Goal: Task Accomplishment & Management: Use online tool/utility

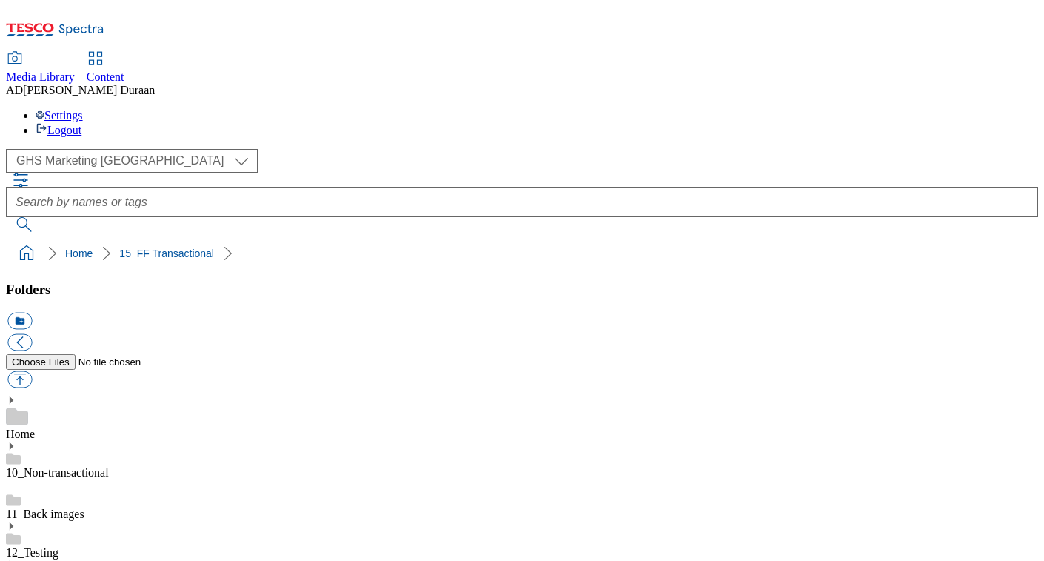
select select "flare-ghs-mktg"
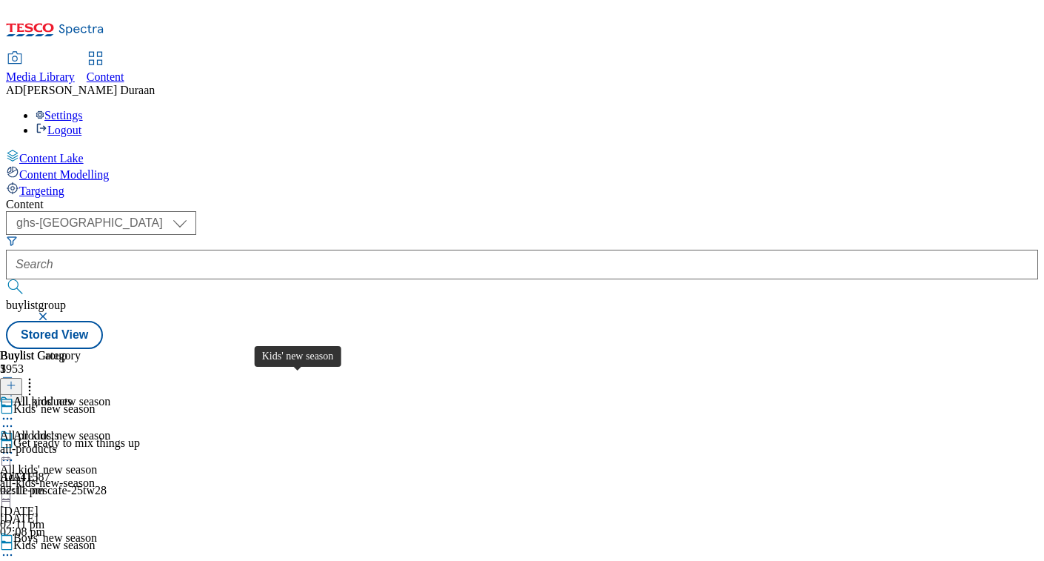
select select "ghs-[GEOGRAPHIC_DATA]"
click at [15, 555] on icon at bounding box center [7, 562] width 15 height 15
click at [110, 445] on div at bounding box center [55, 454] width 110 height 18
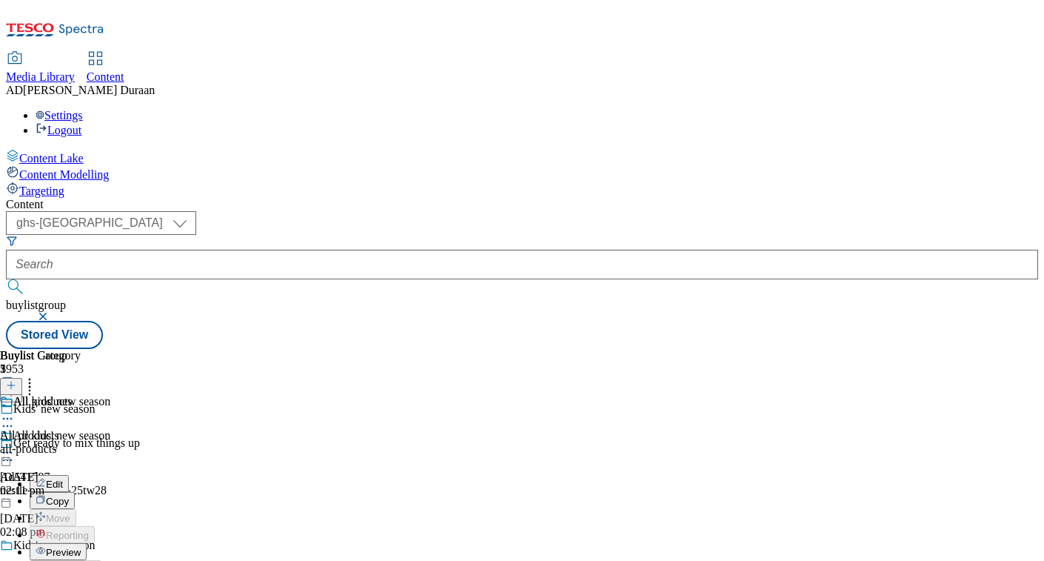
click at [81, 547] on span "Preview" at bounding box center [63, 552] width 35 height 11
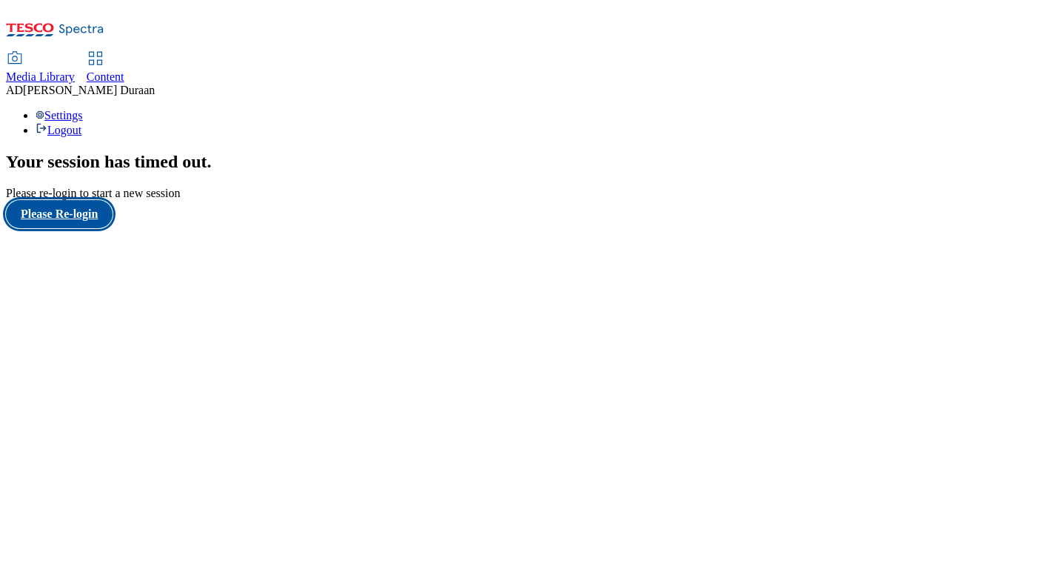
click at [89, 228] on button "Please Re-login" at bounding box center [59, 214] width 107 height 28
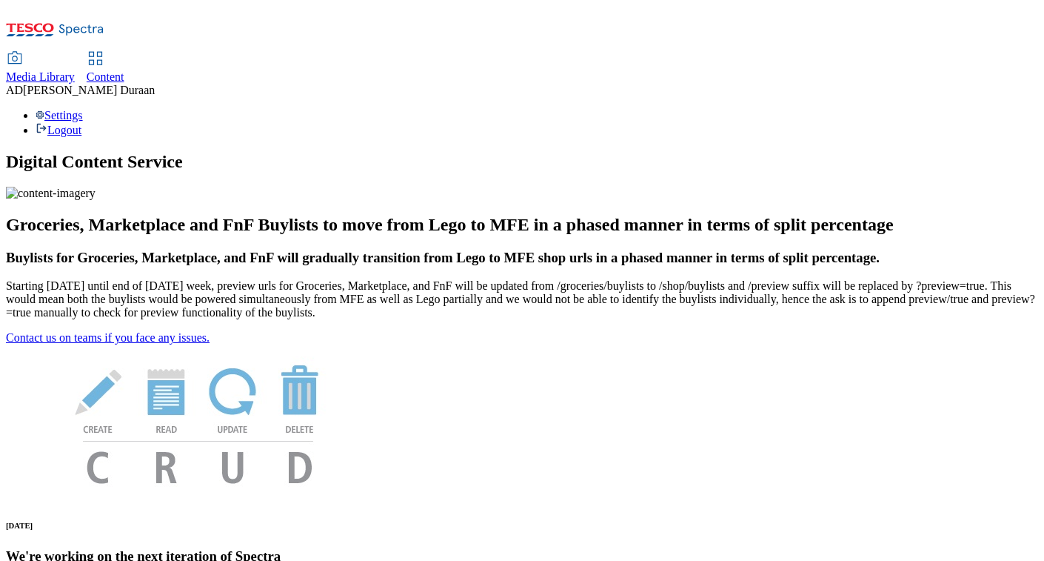
click at [124, 70] on span "Content" at bounding box center [106, 76] width 38 height 13
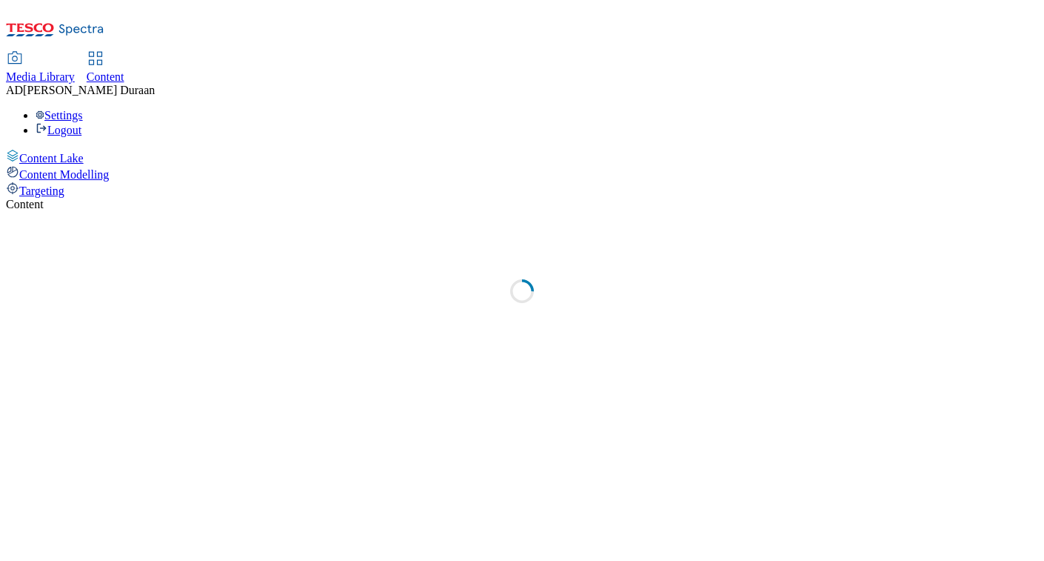
select select "ghs-[GEOGRAPHIC_DATA]"
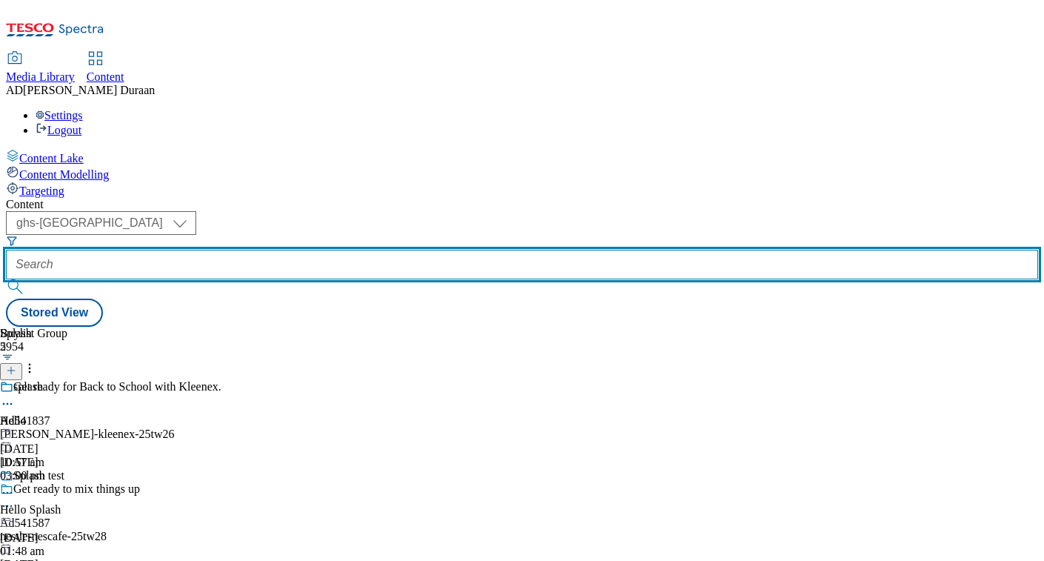
click at [336, 250] on input "text" at bounding box center [522, 265] width 1032 height 30
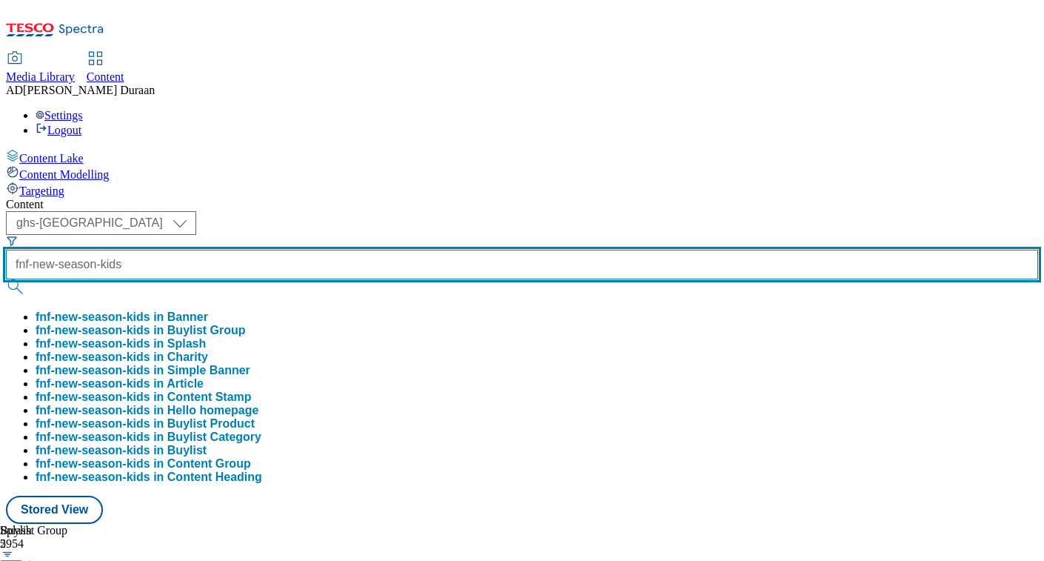
type input "fnf-new-season-kids"
click at [6, 279] on button "submit" at bounding box center [16, 286] width 21 height 15
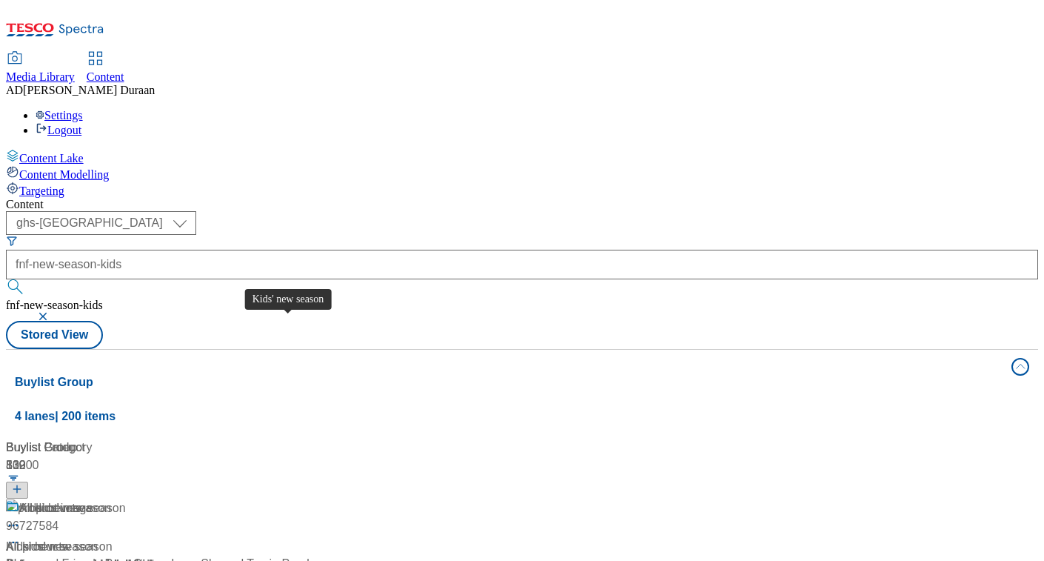
click at [98, 538] on span "Kids' new season" at bounding box center [52, 547] width 92 height 18
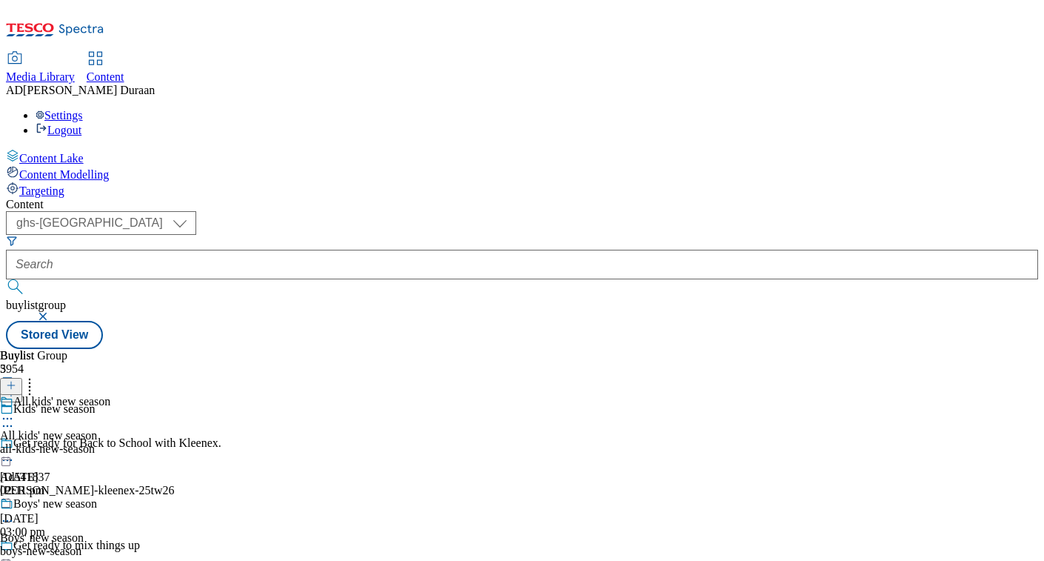
click at [15, 411] on icon at bounding box center [7, 418] width 15 height 15
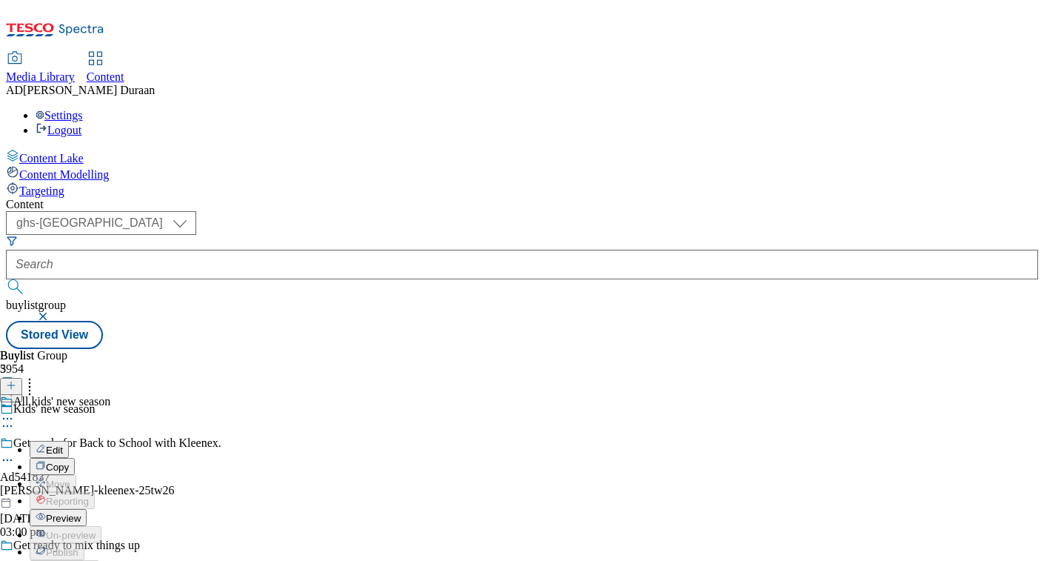
click at [81, 513] on span "Preview" at bounding box center [63, 518] width 35 height 11
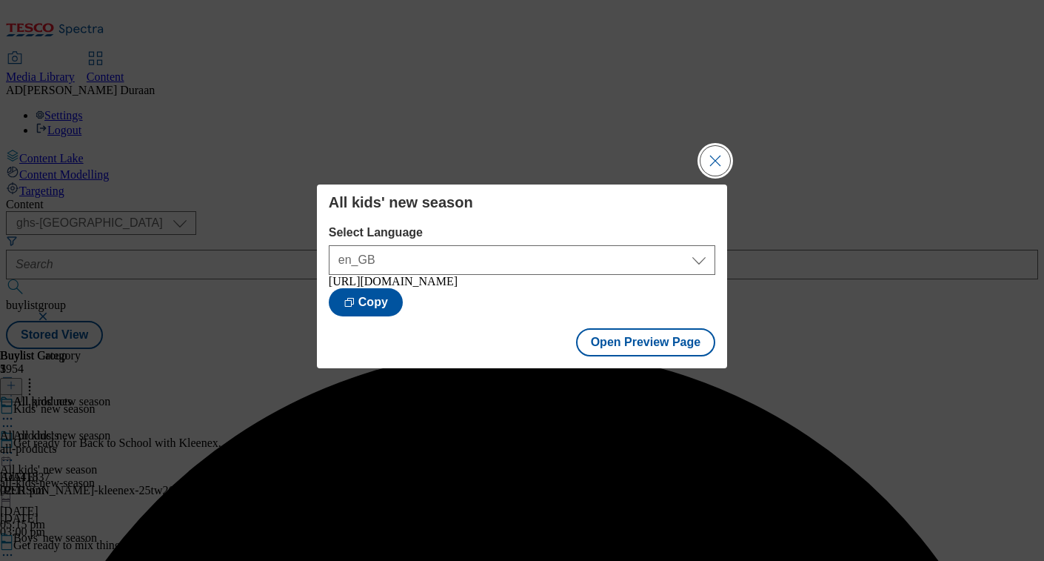
click at [715, 150] on button "Close Modal" at bounding box center [716, 161] width 30 height 30
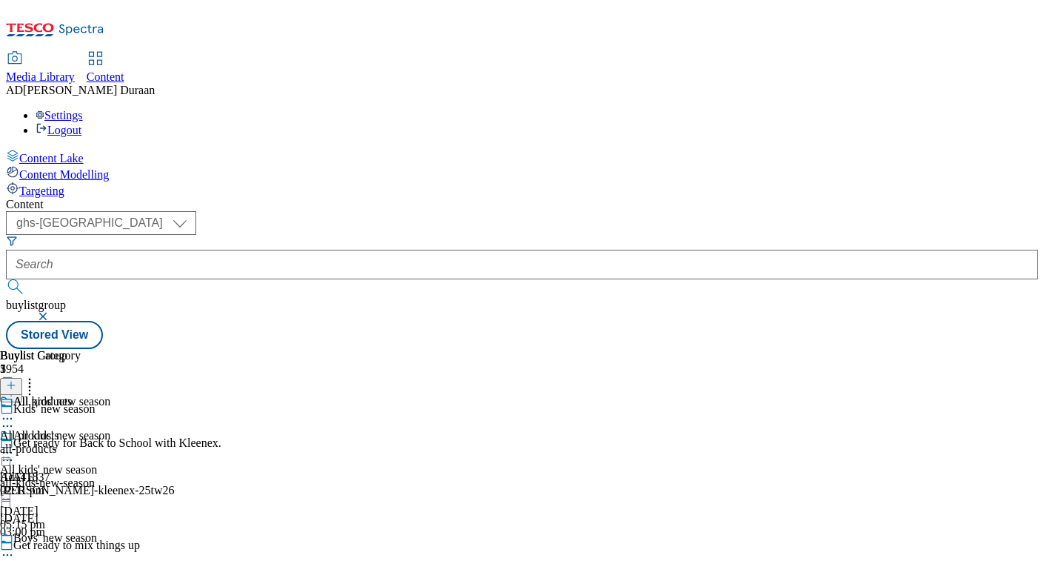
click at [15, 445] on icon at bounding box center [7, 452] width 15 height 15
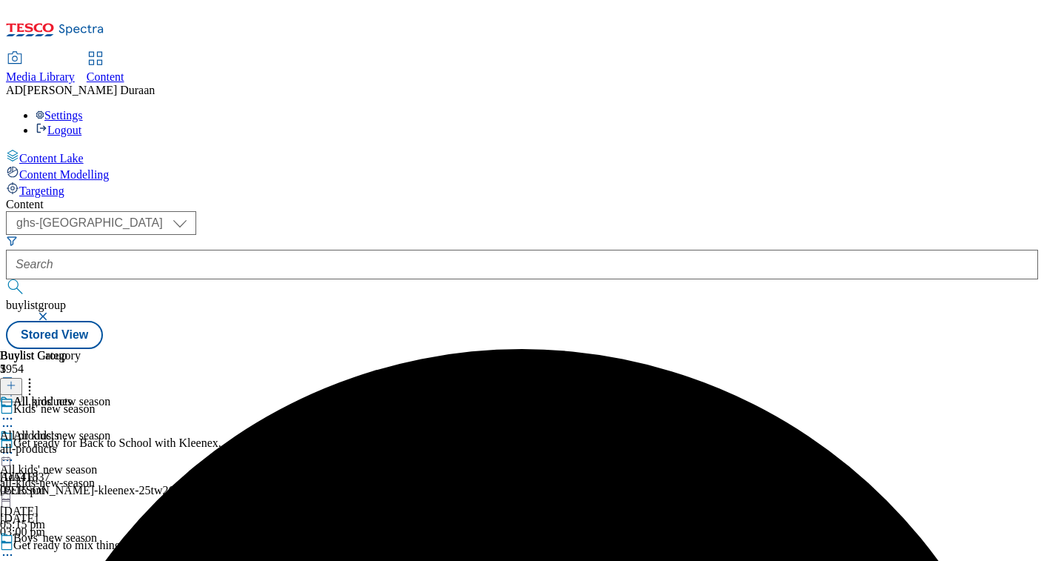
click at [15, 547] on icon at bounding box center [7, 554] width 15 height 15
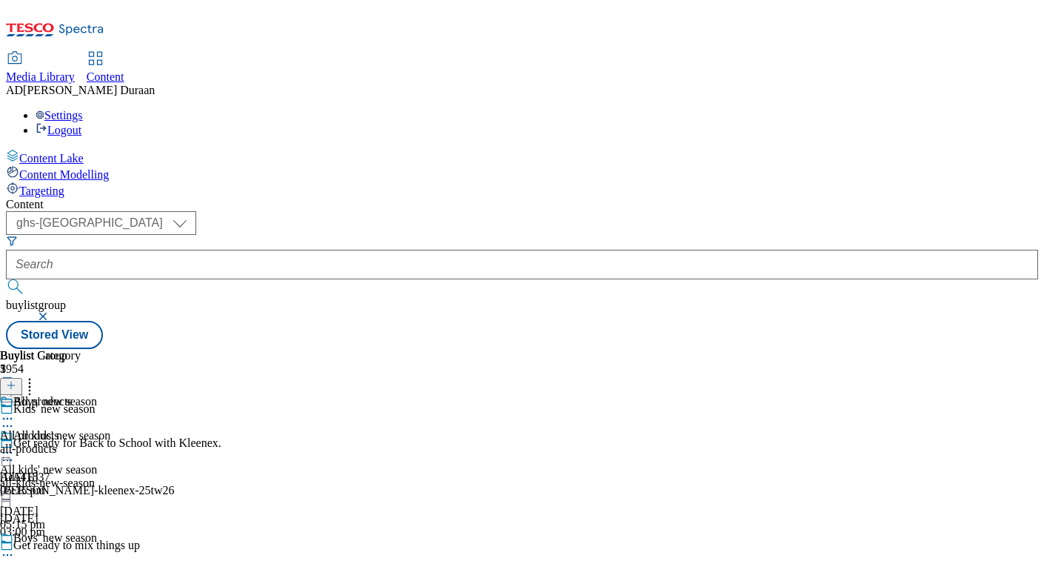
scroll to position [142, 0]
